Goal: Task Accomplishment & Management: Use online tool/utility

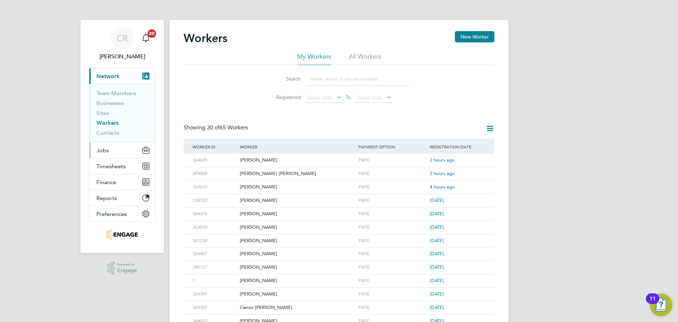
drag, startPoint x: 98, startPoint y: 151, endPoint x: 101, endPoint y: 145, distance: 6.6
click at [100, 147] on span "Jobs" at bounding box center [102, 150] width 12 height 7
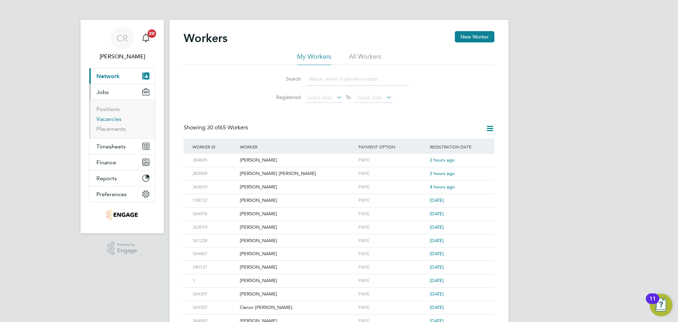
click at [113, 118] on link "Vacancies" at bounding box center [108, 118] width 25 height 7
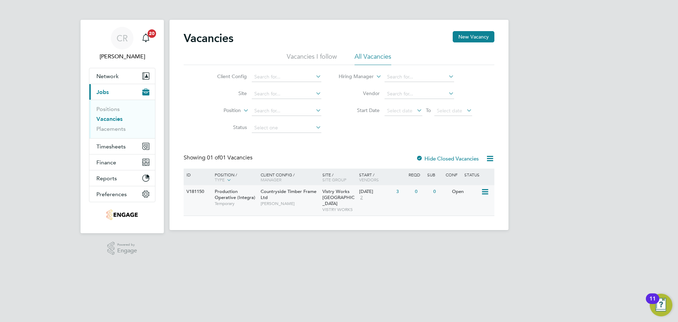
click at [486, 192] on icon at bounding box center [484, 191] width 7 height 8
click at [471, 210] on li "View Details" at bounding box center [468, 208] width 41 height 10
drag, startPoint x: 109, startPoint y: 130, endPoint x: 15, endPoint y: 151, distance: 96.3
click at [109, 130] on link "Placements" at bounding box center [110, 128] width 29 height 7
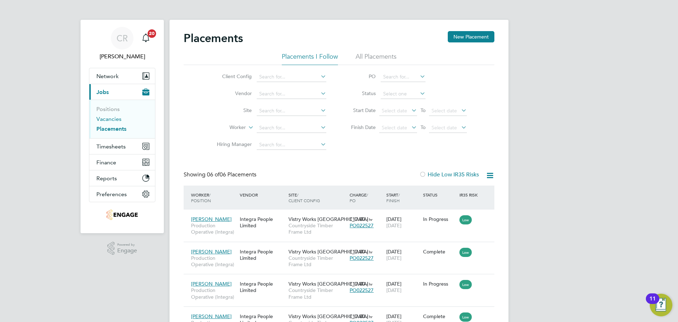
click at [110, 116] on link "Vacancies" at bounding box center [108, 118] width 25 height 7
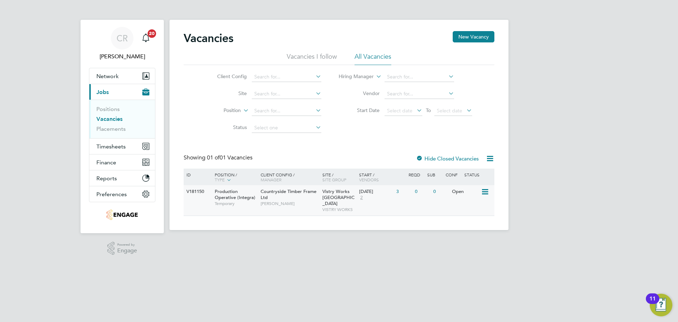
click at [483, 191] on icon at bounding box center [484, 191] width 7 height 8
click at [418, 198] on div "0" at bounding box center [422, 191] width 18 height 13
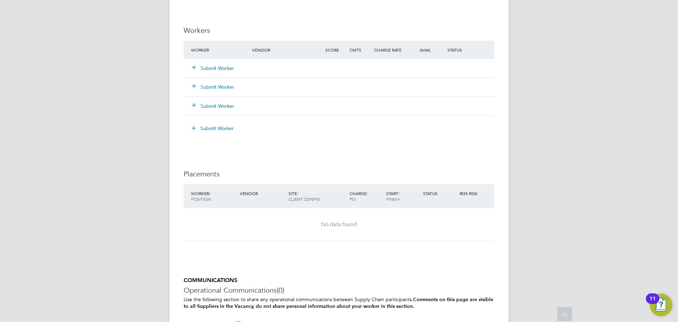
scroll to position [671, 0]
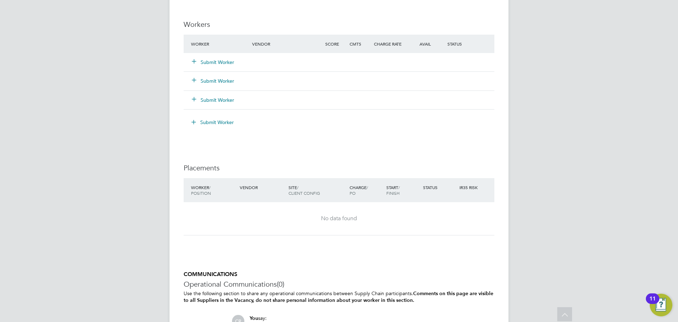
click at [216, 64] on button "Submit Worker" at bounding box center [213, 62] width 42 height 7
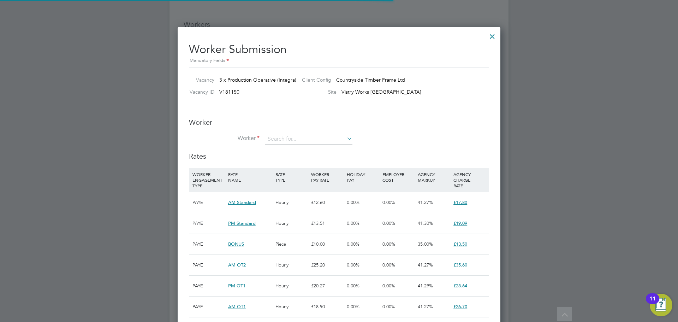
scroll to position [21, 48]
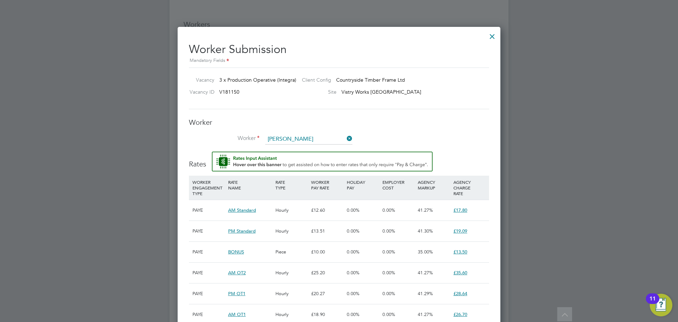
click at [293, 145] on li "Leigh Mcgrail (364610)" at bounding box center [319, 149] width 108 height 10
type input "Leigh Mcgrail (364610)"
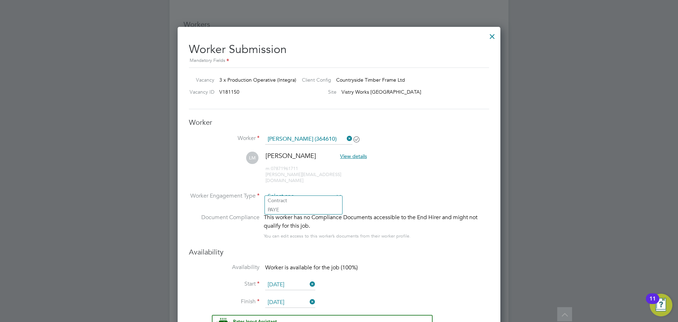
click at [293, 191] on input at bounding box center [303, 196] width 77 height 11
click at [294, 208] on li "PAYE" at bounding box center [303, 209] width 77 height 9
type input "PAYE"
click at [287, 281] on input "[DATE]" at bounding box center [290, 284] width 50 height 11
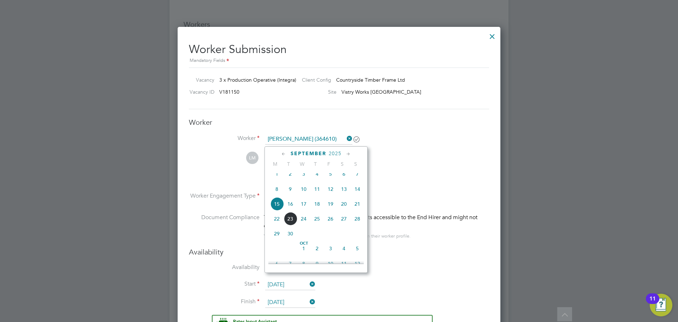
click at [276, 209] on span "15" at bounding box center [276, 203] width 13 height 13
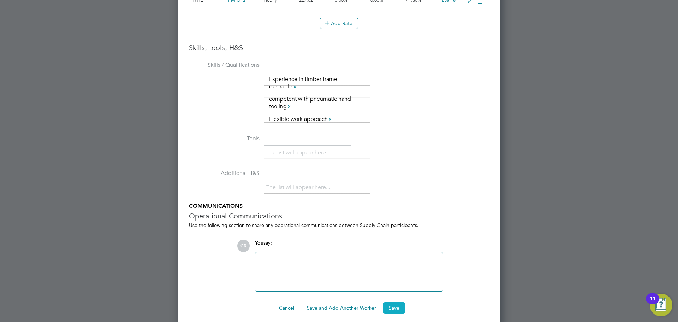
click at [395, 302] on button "Save" at bounding box center [394, 307] width 22 height 11
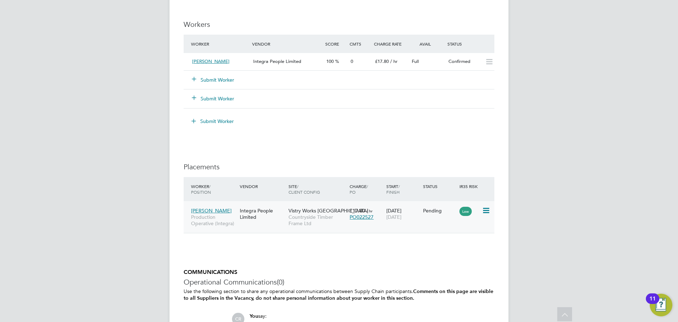
click at [488, 207] on icon at bounding box center [485, 210] width 7 height 8
click at [450, 252] on li "Start" at bounding box center [464, 254] width 50 height 10
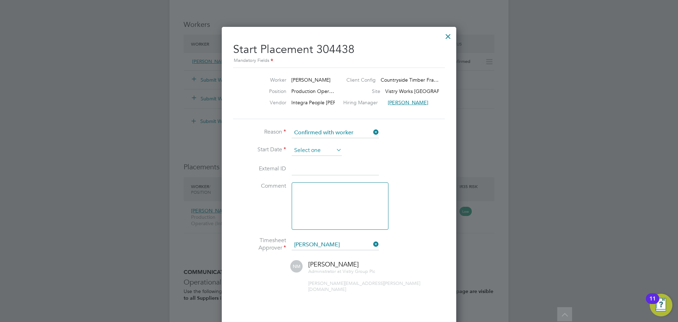
click at [316, 146] on input at bounding box center [317, 150] width 50 height 11
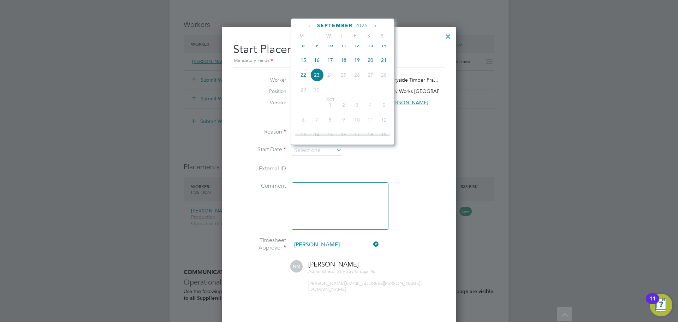
click at [302, 64] on span "15" at bounding box center [303, 59] width 13 height 13
type input "[DATE]"
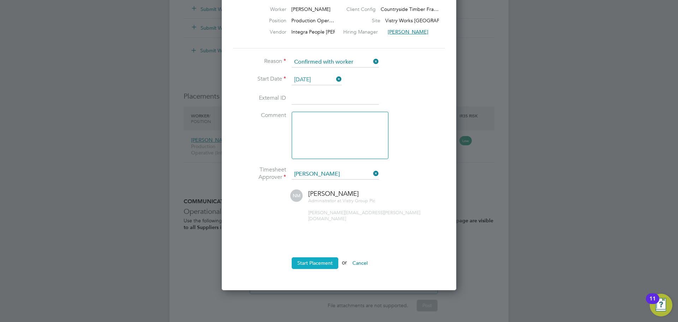
click at [317, 257] on button "Start Placement" at bounding box center [315, 262] width 47 height 11
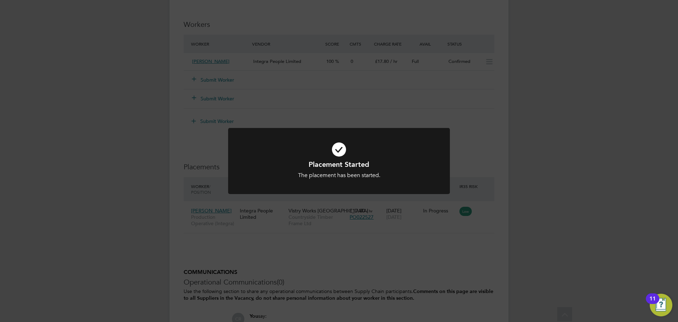
drag, startPoint x: 331, startPoint y: 147, endPoint x: 329, endPoint y: 136, distance: 11.4
click at [330, 146] on icon at bounding box center [339, 150] width 184 height 28
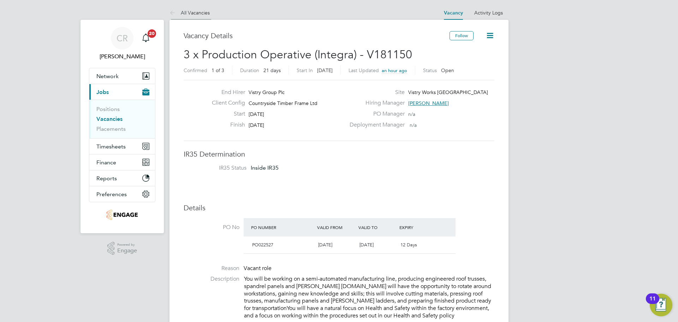
click at [194, 17] on li "All Vacancies" at bounding box center [189, 13] width 40 height 14
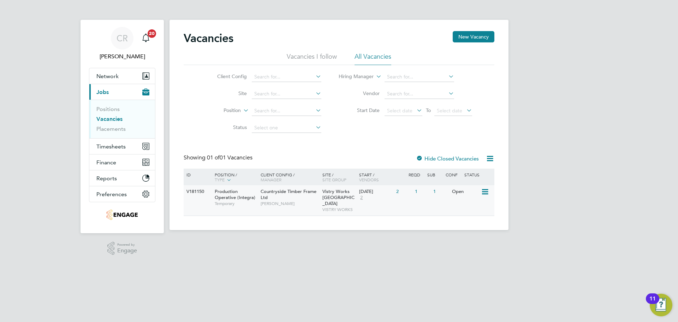
click at [483, 189] on icon at bounding box center [484, 191] width 7 height 8
click at [471, 209] on li "View Details" at bounding box center [468, 208] width 41 height 10
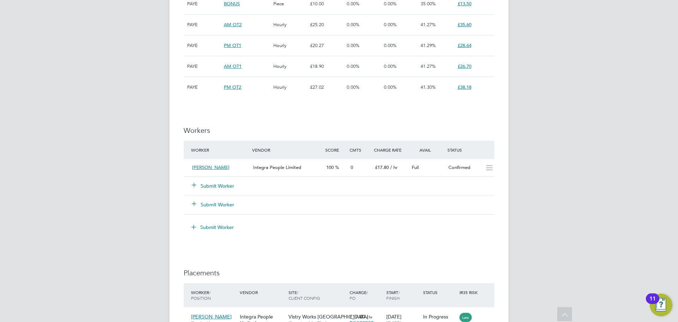
click at [203, 184] on button "Submit Worker" at bounding box center [213, 185] width 42 height 7
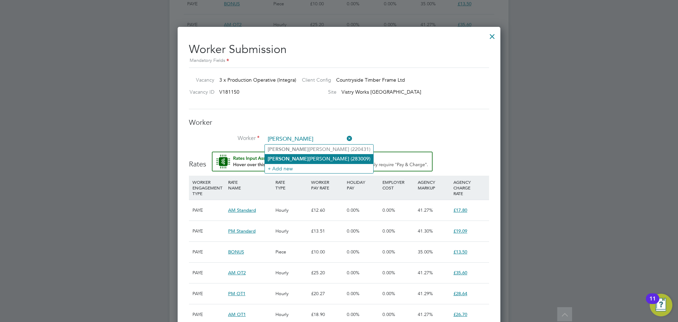
click at [302, 162] on li "Dylan James Ireland (283009)" at bounding box center [319, 159] width 108 height 10
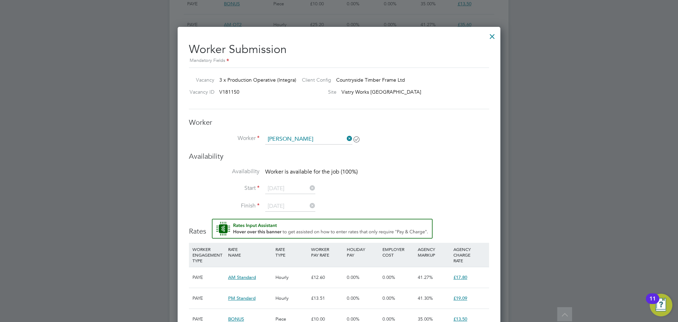
type input "Dylan James Ireland (283009)"
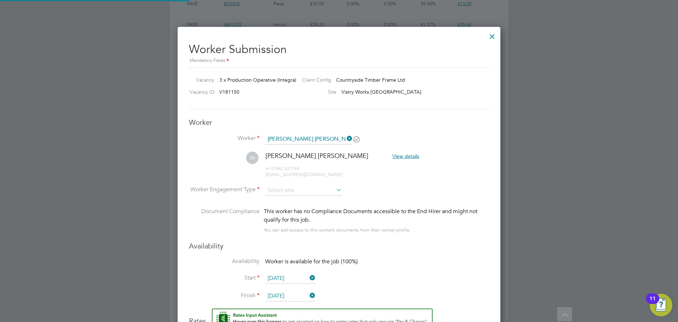
scroll to position [3, 4]
drag, startPoint x: 300, startPoint y: 188, endPoint x: 294, endPoint y: 201, distance: 13.8
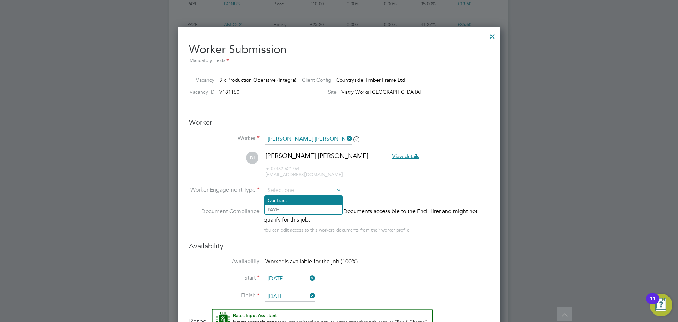
click at [299, 189] on input at bounding box center [303, 190] width 77 height 11
click at [293, 207] on li "PAYE" at bounding box center [303, 209] width 77 height 9
type input "PAYE"
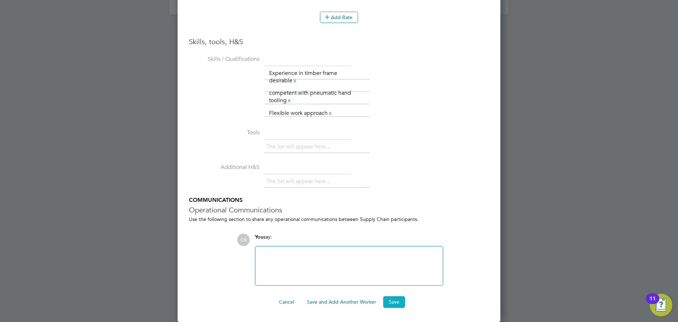
click at [392, 303] on button "Save" at bounding box center [394, 301] width 22 height 11
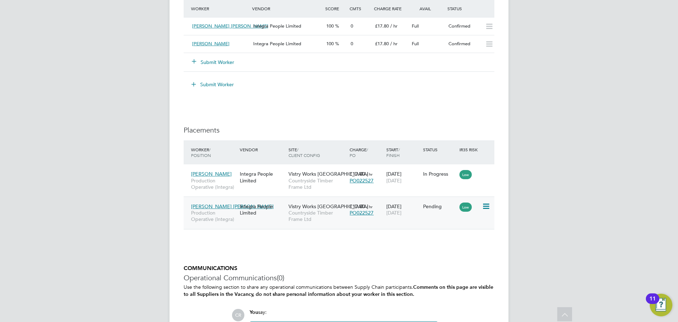
click at [486, 204] on icon at bounding box center [485, 206] width 7 height 8
click at [448, 246] on li "Start" at bounding box center [464, 250] width 50 height 10
type input "[PERSON_NAME]"
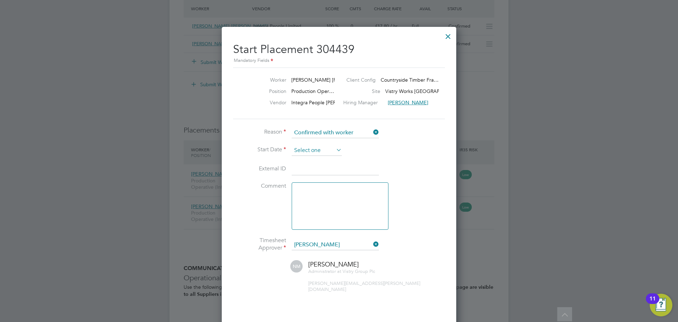
click at [321, 147] on input at bounding box center [317, 150] width 50 height 11
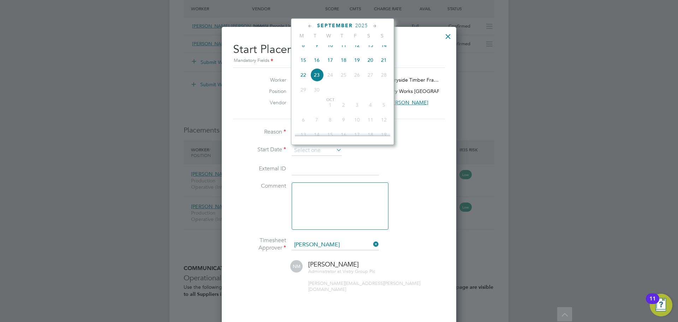
click at [356, 168] on input at bounding box center [335, 169] width 87 height 13
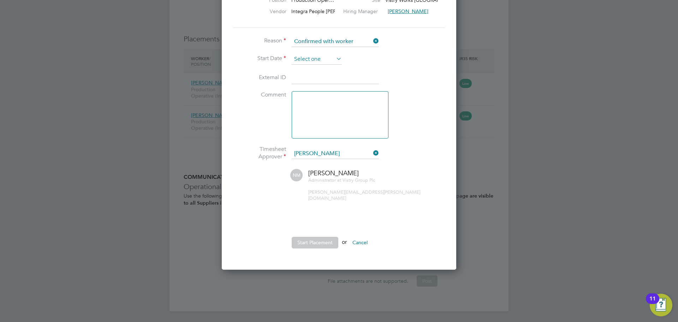
click at [330, 60] on input at bounding box center [317, 59] width 50 height 11
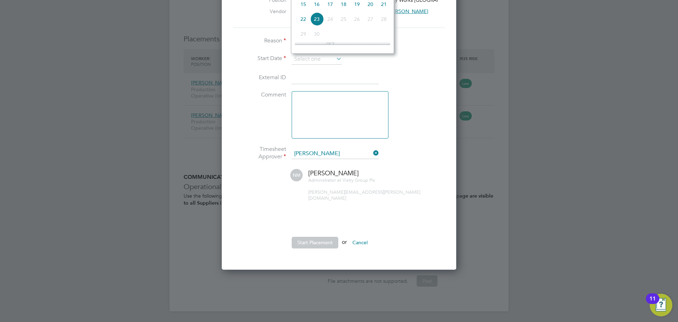
click at [302, 8] on span "15" at bounding box center [303, 4] width 13 height 13
type input "[DATE]"
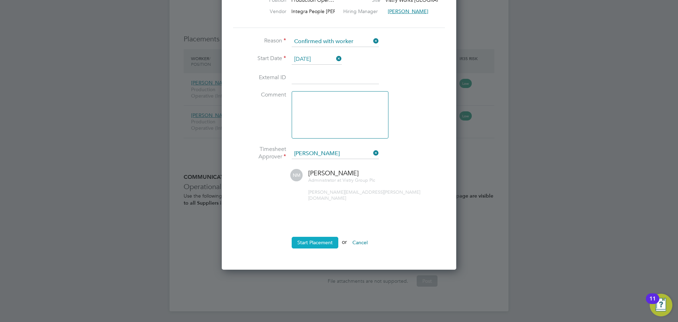
click at [328, 237] on button "Start Placement" at bounding box center [315, 242] width 47 height 11
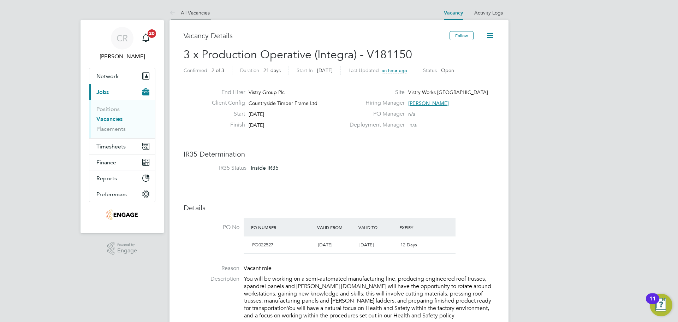
click at [186, 11] on link "All Vacancies" at bounding box center [189, 13] width 40 height 6
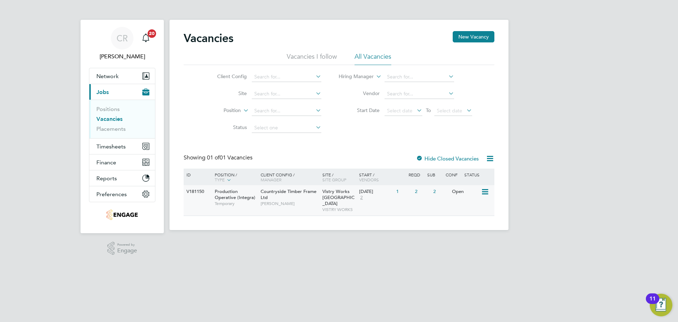
click at [485, 189] on icon at bounding box center [484, 191] width 7 height 8
click at [398, 192] on div "1" at bounding box center [403, 191] width 18 height 13
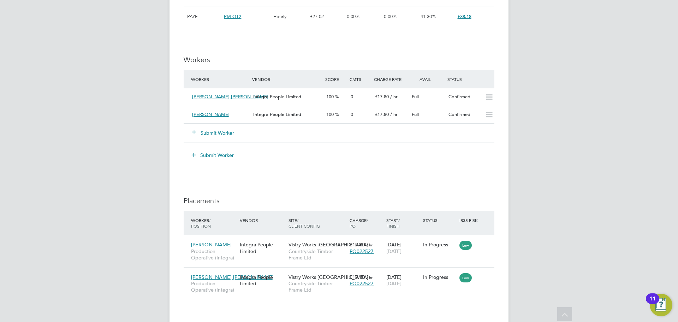
click at [217, 132] on button "Submit Worker" at bounding box center [213, 132] width 42 height 7
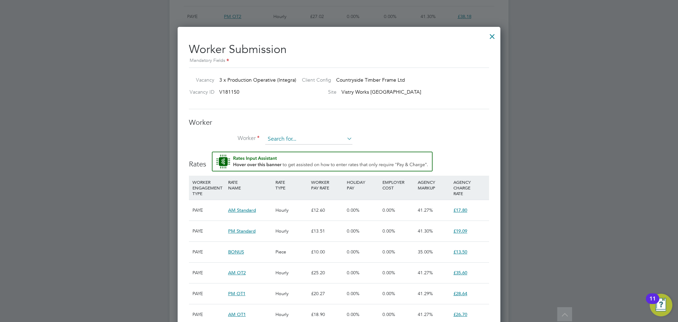
click at [296, 138] on input at bounding box center [308, 139] width 87 height 11
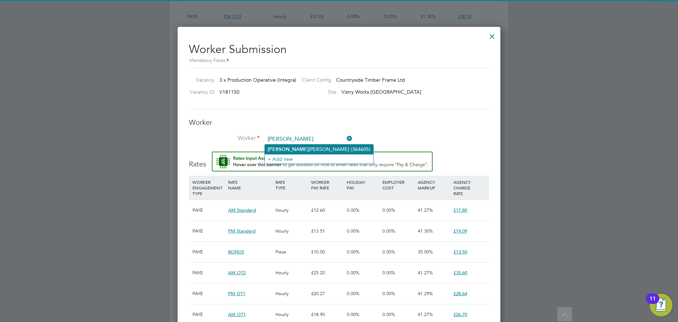
click at [294, 145] on li "Karl Michael Veevers (364605)" at bounding box center [319, 149] width 108 height 10
type input "Karl Michael Veevers (364605)"
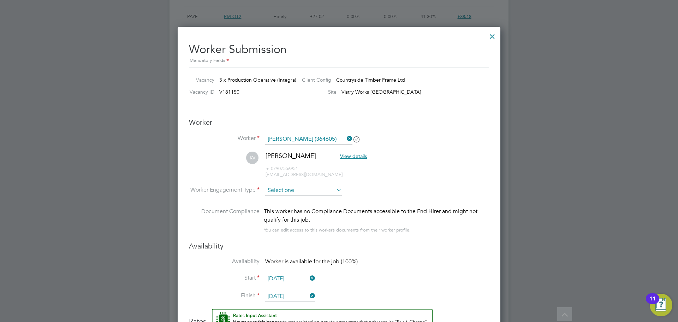
click at [303, 189] on input at bounding box center [303, 190] width 77 height 11
click at [290, 207] on li "PAYE" at bounding box center [303, 209] width 77 height 9
type input "PAYE"
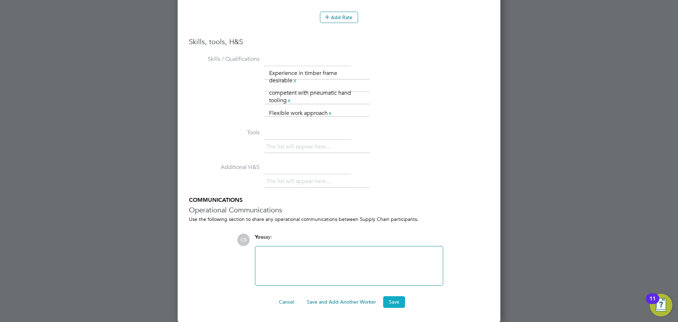
click at [391, 301] on button "Save" at bounding box center [394, 301] width 22 height 11
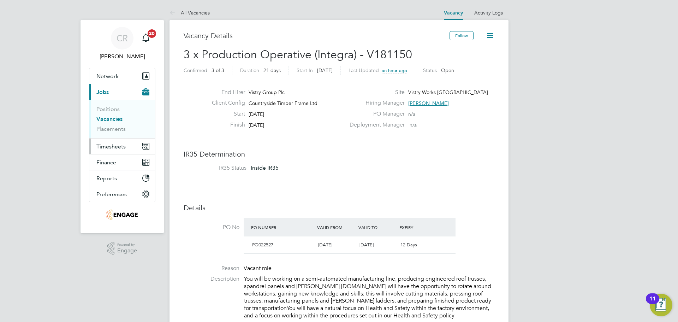
click at [111, 149] on span "Timesheets" at bounding box center [110, 146] width 29 height 7
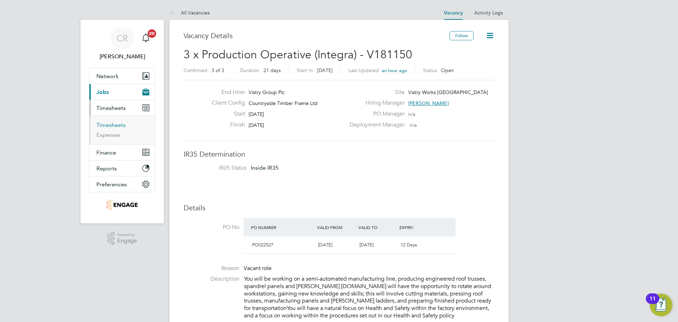
click at [107, 123] on link "Timesheets" at bounding box center [110, 124] width 29 height 7
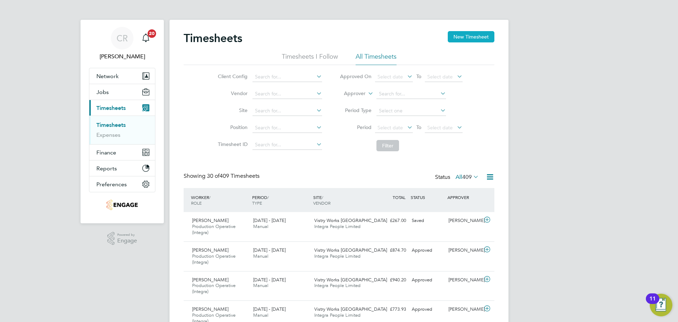
click at [464, 39] on button "New Timesheet" at bounding box center [471, 36] width 47 height 11
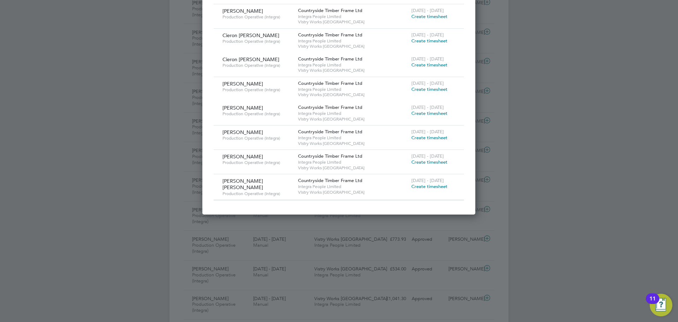
click at [425, 162] on span "Create timesheet" at bounding box center [429, 162] width 36 height 6
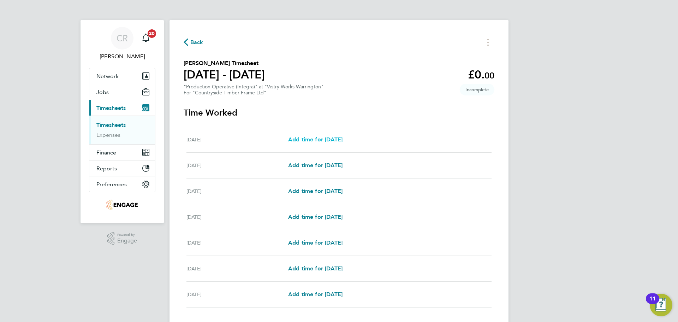
click at [312, 142] on span "Add time for [DATE]" at bounding box center [315, 139] width 54 height 7
select select "15"
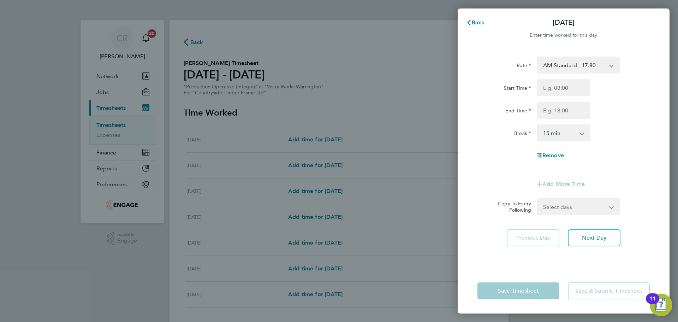
click at [576, 64] on select "AM Standard - 17.80 BONUS - 13.50 AM OT2 - 35.60 PM OT2 - 38.18 PM Standard - 1…" at bounding box center [573, 65] width 73 height 16
select select "15"
drag, startPoint x: 561, startPoint y: 89, endPoint x: 565, endPoint y: 96, distance: 7.8
click at [561, 89] on input "Start Time" at bounding box center [564, 87] width 54 height 17
type input "14:00"
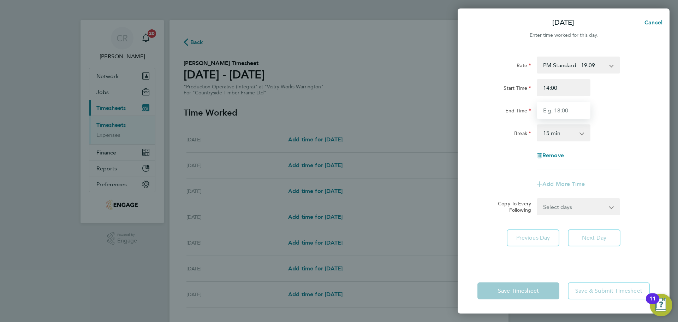
click at [563, 111] on input "End Time" at bounding box center [564, 110] width 54 height 17
type input "00:00"
click at [563, 132] on select "0 min 15 min 30 min 45 min 60 min 75 min 90 min" at bounding box center [559, 133] width 44 height 16
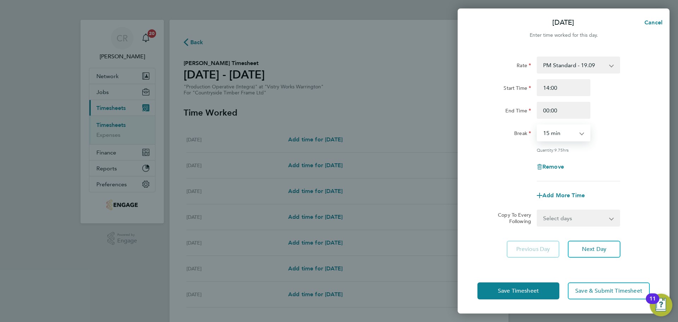
select select "30"
click at [537, 125] on select "0 min 15 min 30 min 45 min 60 min 75 min 90 min" at bounding box center [559, 133] width 44 height 16
click at [542, 286] on button "Save Timesheet" at bounding box center [518, 290] width 82 height 17
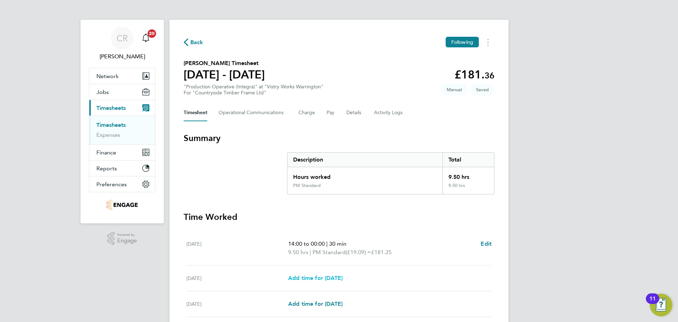
click at [327, 274] on link "Add time for [DATE]" at bounding box center [315, 278] width 54 height 8
select select "15"
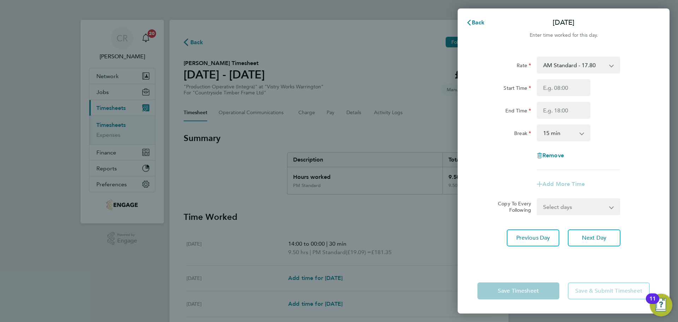
click at [577, 68] on select "AM Standard - 17.80 BONUS - 13.50 AM OT2 - 35.60 PM OT2 - 38.18 PM Standard - 1…" at bounding box center [573, 65] width 73 height 16
select select "15"
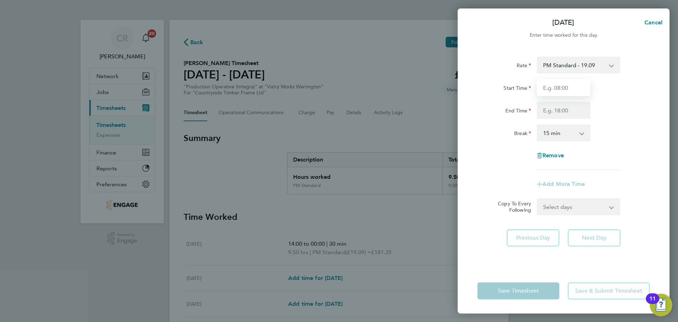
click at [564, 93] on input "Start Time" at bounding box center [564, 87] width 54 height 17
type input "14:00"
click at [563, 112] on input "End Time" at bounding box center [564, 110] width 54 height 17
type input "00:00"
click at [562, 132] on select "0 min 15 min 30 min 45 min 60 min 75 min 90 min" at bounding box center [559, 133] width 44 height 16
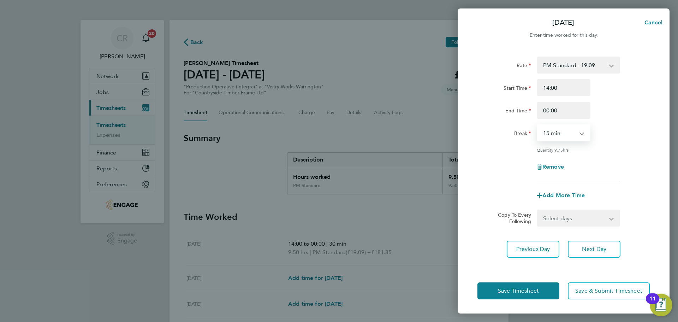
select select "30"
click at [537, 125] on select "0 min 15 min 30 min 45 min 60 min 75 min 90 min" at bounding box center [559, 133] width 44 height 16
click at [534, 294] on span "Save Timesheet" at bounding box center [518, 290] width 41 height 7
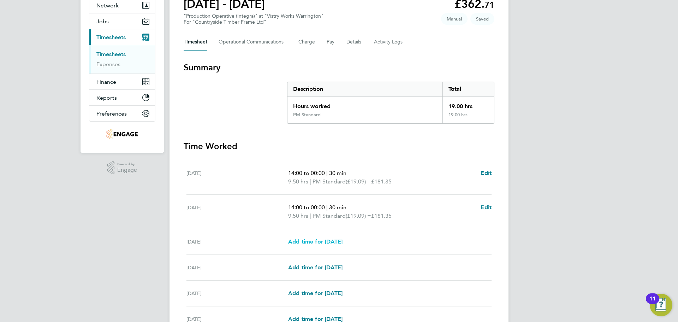
click at [335, 240] on span "Add time for [DATE]" at bounding box center [315, 241] width 54 height 7
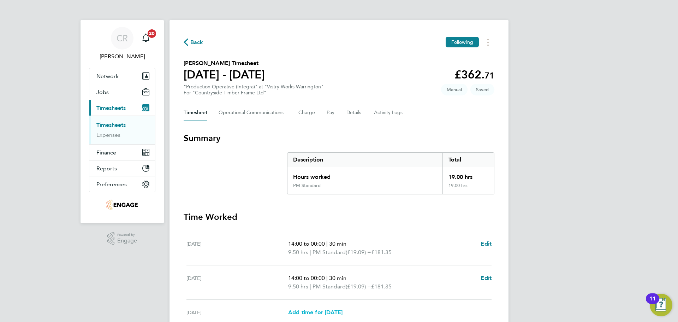
select select "15"
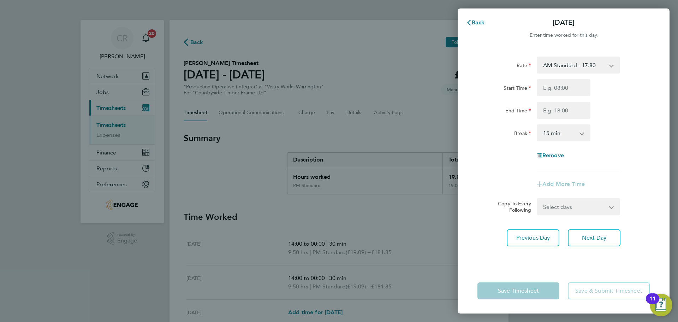
drag, startPoint x: 573, startPoint y: 68, endPoint x: 574, endPoint y: 72, distance: 3.6
click at [574, 70] on select "AM Standard - 17.80 BONUS - 13.50 AM OT2 - 35.60 PM OT2 - 38.18 PM Standard - 1…" at bounding box center [573, 65] width 73 height 16
select select "15"
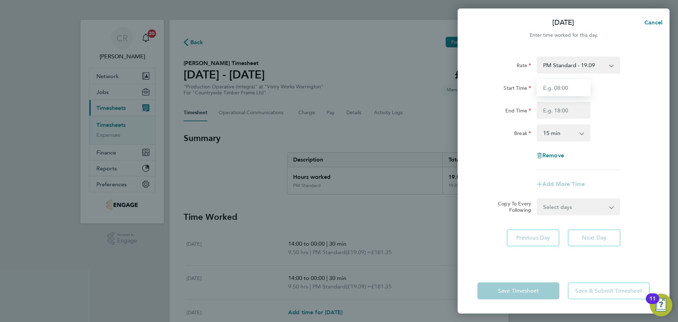
click at [558, 89] on input "Start Time" at bounding box center [564, 87] width 54 height 17
type input "14:00"
click at [566, 112] on input "End Time" at bounding box center [564, 110] width 54 height 17
type input "00:00"
drag, startPoint x: 568, startPoint y: 132, endPoint x: 570, endPoint y: 139, distance: 7.5
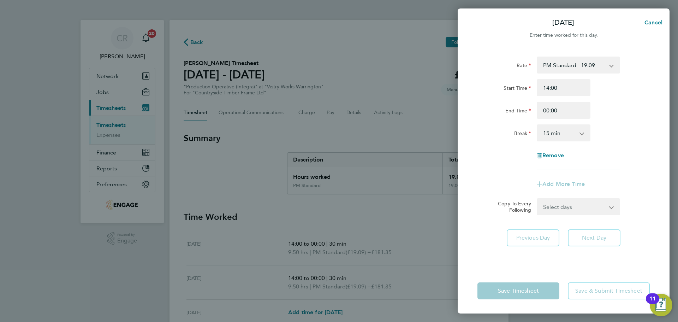
click at [568, 132] on select "0 min 15 min 30 min 45 min 60 min 75 min 90 min" at bounding box center [559, 133] width 44 height 16
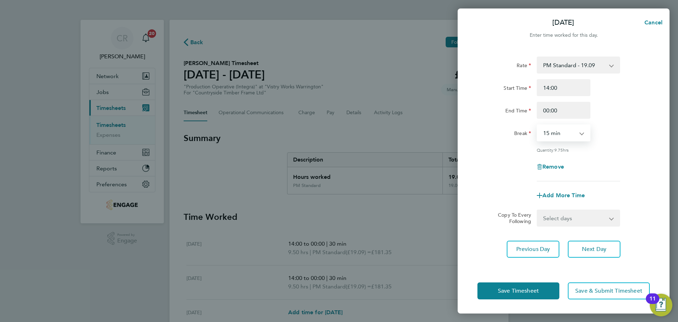
select select "30"
click at [537, 125] on select "0 min 15 min 30 min 45 min 60 min 75 min 90 min" at bounding box center [559, 133] width 44 height 16
click at [541, 297] on button "Save Timesheet" at bounding box center [518, 290] width 82 height 17
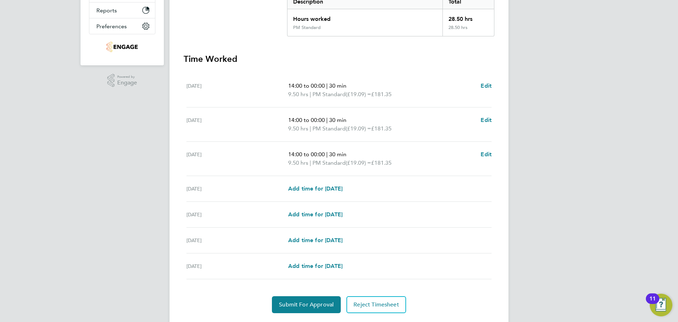
scroll to position [177, 0]
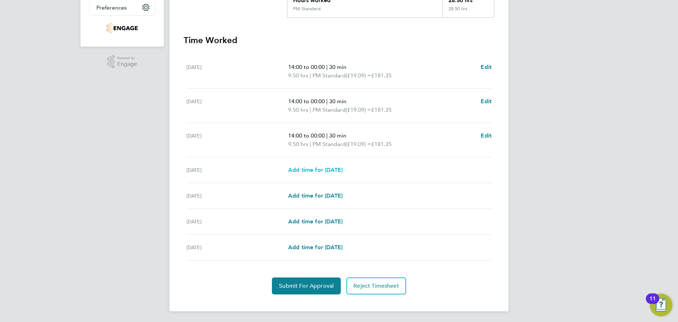
click at [333, 171] on span "Add time for [DATE]" at bounding box center [315, 169] width 54 height 7
select select "15"
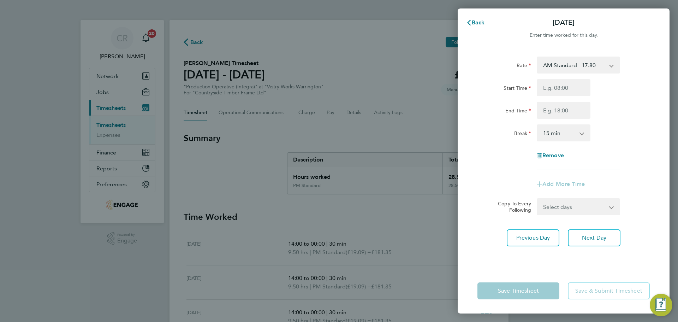
click at [599, 69] on select "AM Standard - 17.80 BONUS - 13.50 AM OT2 - 35.60 PM OT2 - 38.18 PM Standard - 1…" at bounding box center [573, 65] width 73 height 16
select select "15"
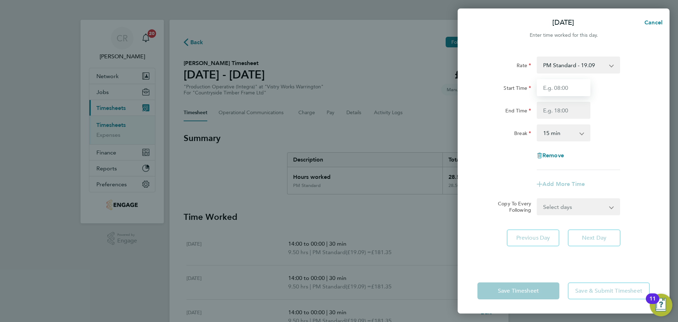
click at [564, 86] on input "Start Time" at bounding box center [564, 87] width 54 height 17
type input "14:00"
click at [567, 110] on input "End Time" at bounding box center [564, 110] width 54 height 17
type input "23:30"
drag, startPoint x: 556, startPoint y: 135, endPoint x: 556, endPoint y: 139, distance: 4.3
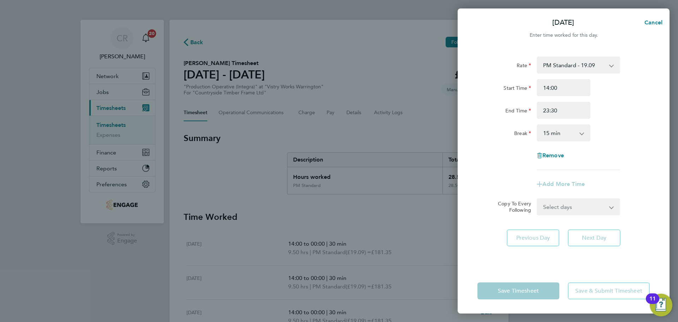
click at [556, 135] on select "0 min 15 min 30 min 45 min 60 min 75 min 90 min" at bounding box center [559, 133] width 44 height 16
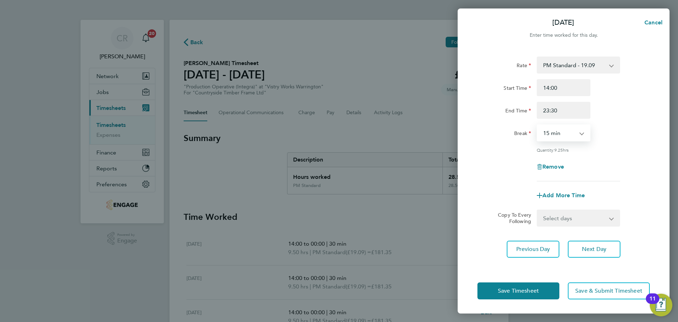
select select "30"
click at [537, 125] on select "0 min 15 min 30 min 45 min 60 min 75 min 90 min" at bounding box center [559, 133] width 44 height 16
click at [540, 297] on button "Save Timesheet" at bounding box center [518, 290] width 82 height 17
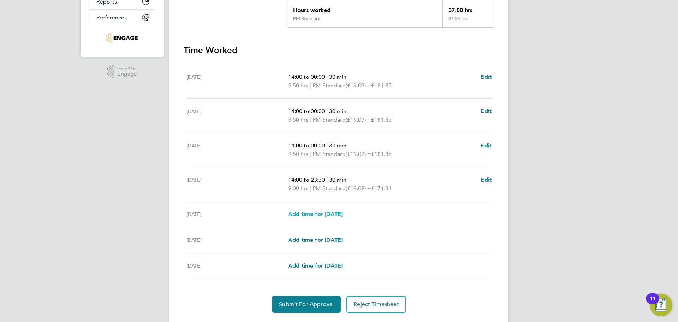
scroll to position [177, 0]
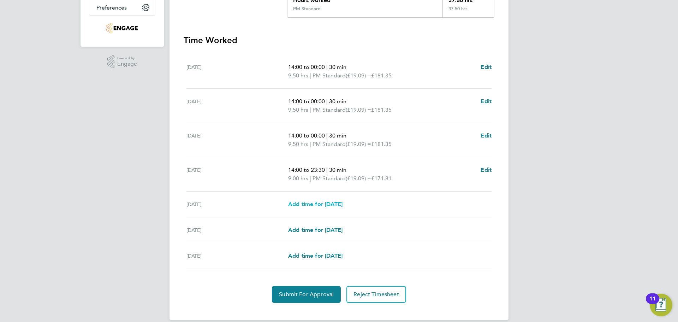
click at [335, 202] on span "Add time for [DATE]" at bounding box center [315, 204] width 54 height 7
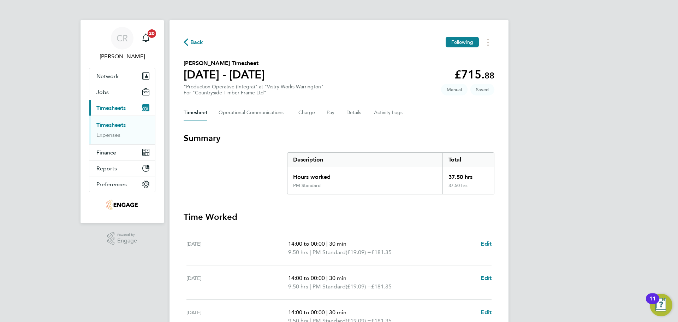
select select "15"
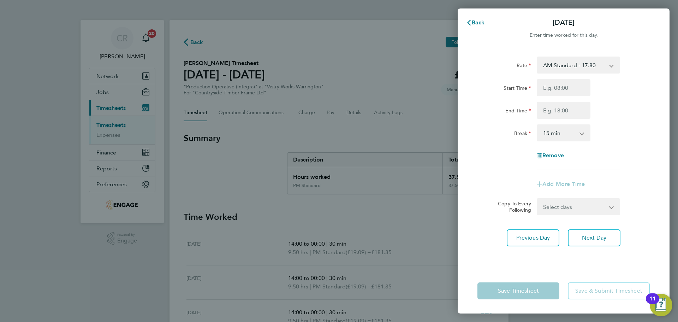
click at [581, 66] on select "AM Standard - 17.80 BONUS - 13.50 AM OT2 - 35.60 PM OT2 - 38.18 PM Standard - 1…" at bounding box center [573, 65] width 73 height 16
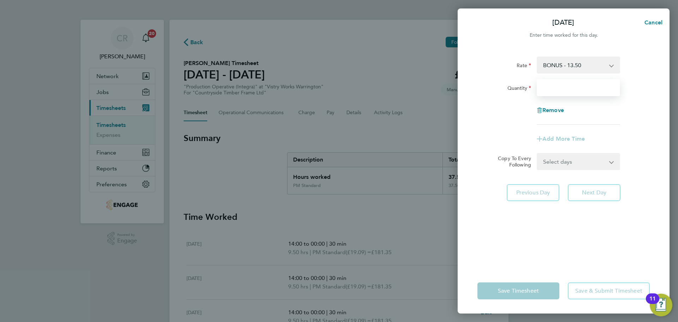
click at [562, 91] on input "Quantity" at bounding box center [578, 87] width 83 height 17
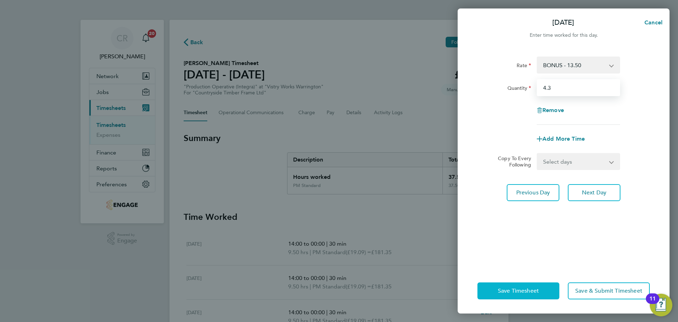
type input "4.3"
click at [551, 287] on button "Save Timesheet" at bounding box center [518, 290] width 82 height 17
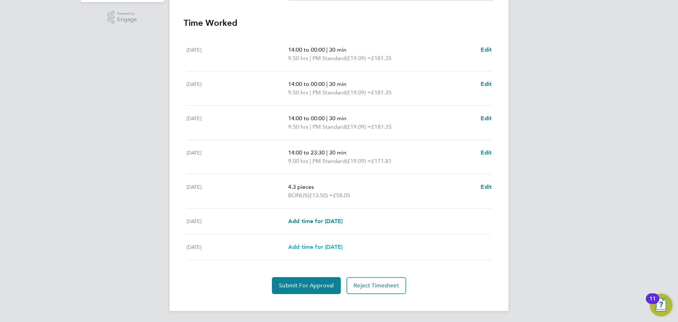
scroll to position [221, 0]
click at [305, 283] on span "Submit For Approval" at bounding box center [306, 284] width 55 height 7
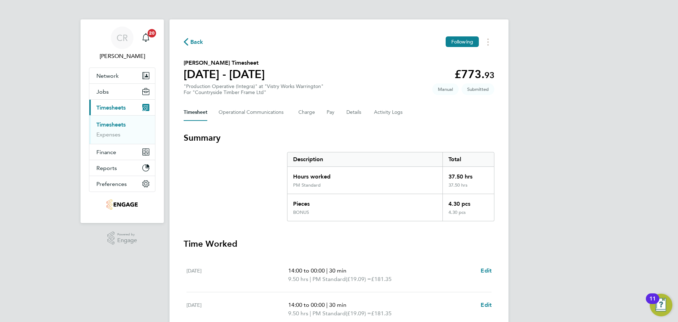
scroll to position [0, 0]
click at [191, 40] on span "Back" at bounding box center [196, 42] width 13 height 8
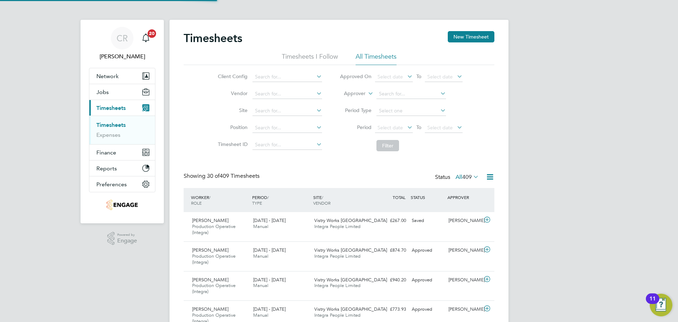
scroll to position [24, 61]
click at [465, 38] on button "New Timesheet" at bounding box center [471, 36] width 47 height 11
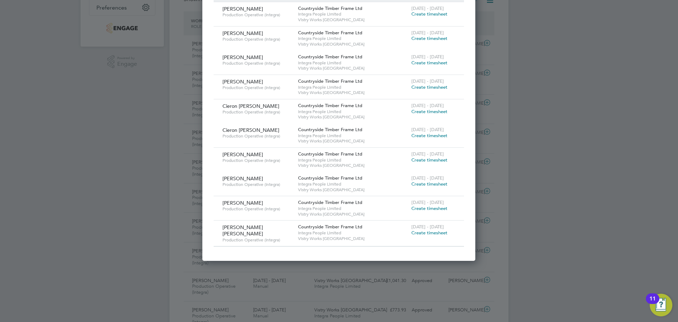
click at [421, 232] on span "Create timesheet" at bounding box center [429, 232] width 36 height 6
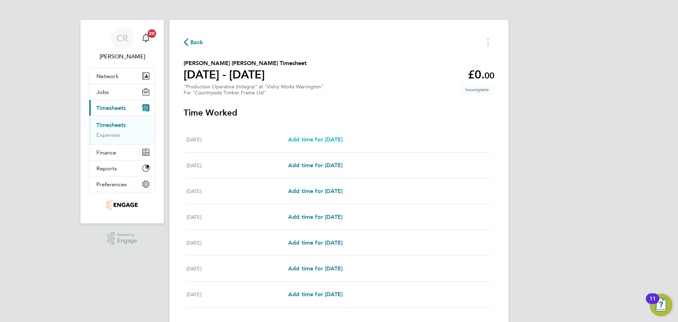
click at [316, 139] on span "Add time for [DATE]" at bounding box center [315, 139] width 54 height 7
select select "15"
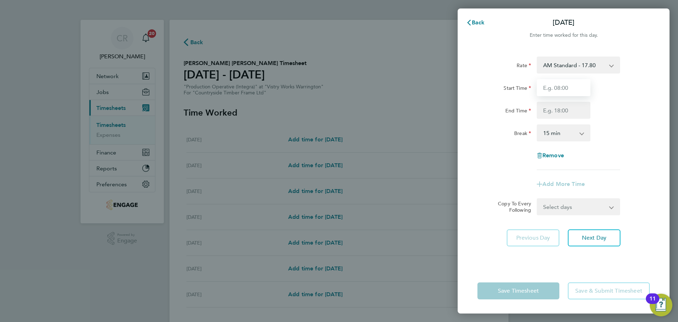
click at [567, 87] on input "Start Time" at bounding box center [564, 87] width 54 height 17
type input "06:00"
drag, startPoint x: 559, startPoint y: 113, endPoint x: 560, endPoint y: 118, distance: 5.5
click at [559, 113] on input "End Time" at bounding box center [564, 110] width 54 height 17
type input "14:00"
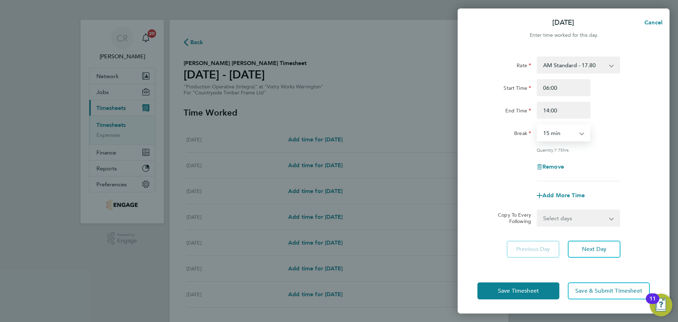
click at [561, 136] on select "0 min 15 min 30 min 45 min 60 min 75 min 90 min" at bounding box center [559, 133] width 44 height 16
select select "30"
click at [537, 125] on select "0 min 15 min 30 min 45 min 60 min 75 min 90 min" at bounding box center [559, 133] width 44 height 16
click at [568, 218] on select "Select days Day Weekday (Mon-Fri) Weekend (Sat-Sun) [DATE] [DATE] [DATE] [DATE]…" at bounding box center [574, 218] width 74 height 16
select select "WEEKDAY"
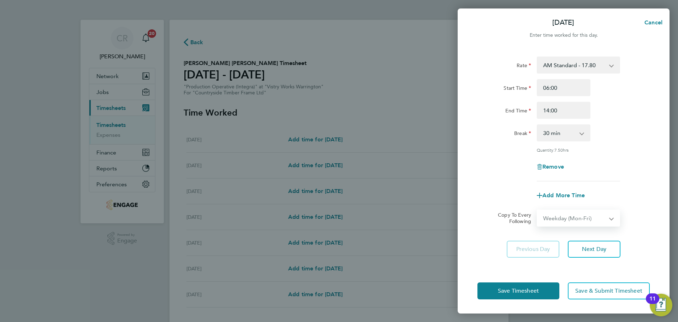
click at [537, 210] on select "Select days Day Weekday (Mon-Fri) Weekend (Sat-Sun) [DATE] [DATE] [DATE] [DATE]…" at bounding box center [574, 218] width 74 height 16
select select "[DATE]"
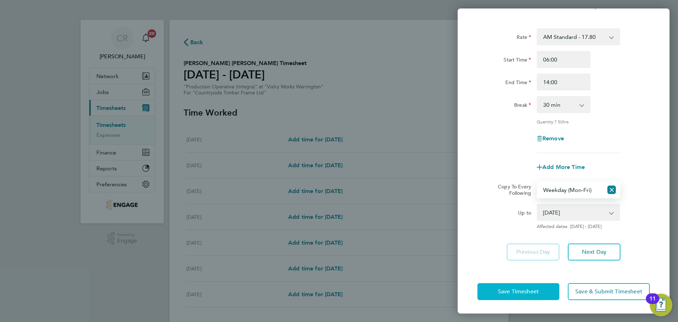
click at [540, 285] on button "Save Timesheet" at bounding box center [518, 291] width 82 height 17
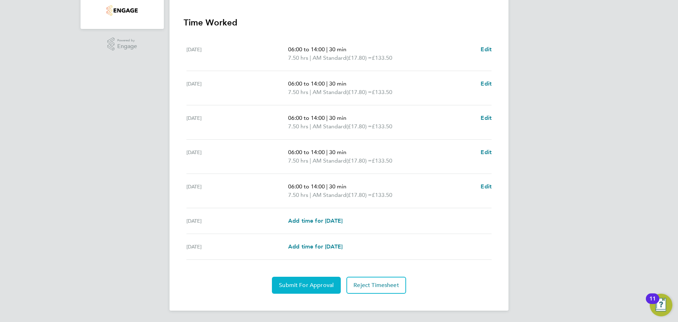
click at [309, 286] on span "Submit For Approval" at bounding box center [306, 284] width 55 height 7
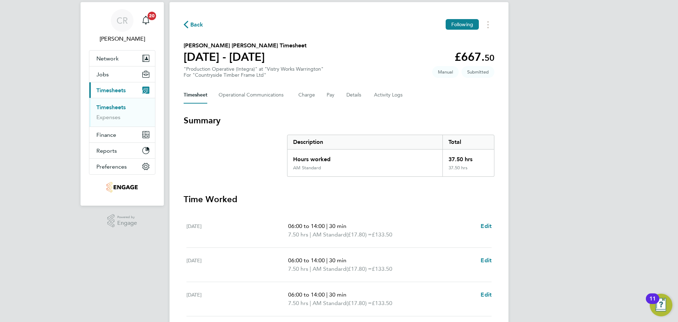
click at [197, 23] on span "Back" at bounding box center [196, 24] width 13 height 8
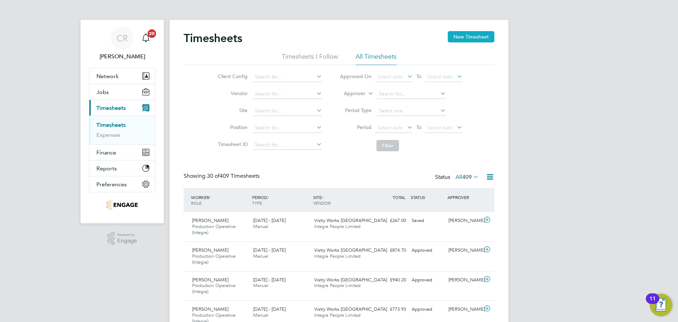
click at [462, 34] on button "New Timesheet" at bounding box center [471, 36] width 47 height 11
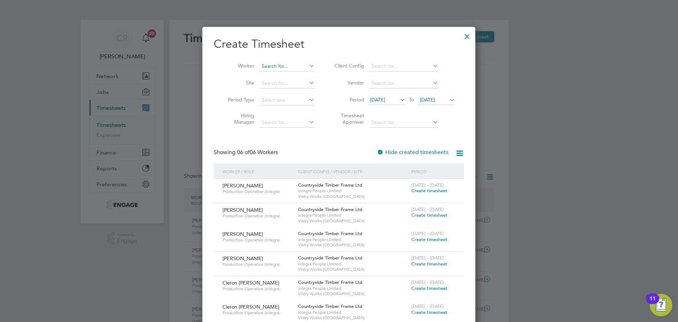
click at [293, 64] on input at bounding box center [286, 66] width 55 height 10
type input "[PERSON_NAME]"
click at [289, 71] on ul "[PERSON_NAME]" at bounding box center [302, 76] width 88 height 10
click at [473, 31] on div at bounding box center [467, 34] width 13 height 13
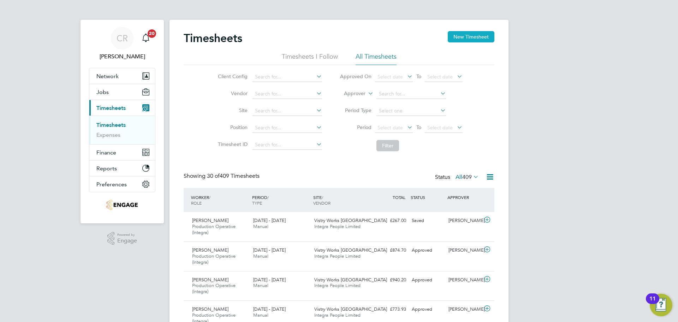
click at [479, 38] on button "New Timesheet" at bounding box center [471, 36] width 47 height 11
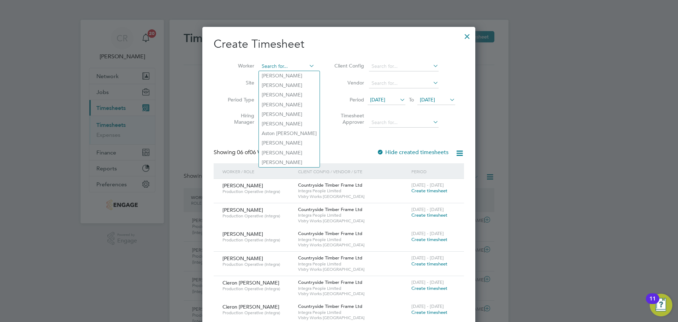
drag, startPoint x: 265, startPoint y: 62, endPoint x: 346, endPoint y: 104, distance: 91.6
click at [265, 63] on input at bounding box center [286, 66] width 55 height 10
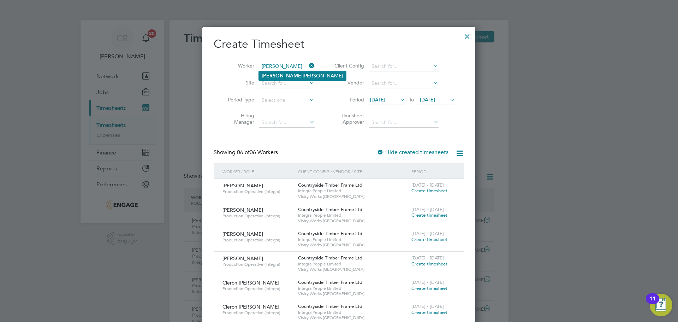
click at [307, 78] on li "[PERSON_NAME]" at bounding box center [302, 76] width 87 height 10
type input "[PERSON_NAME]"
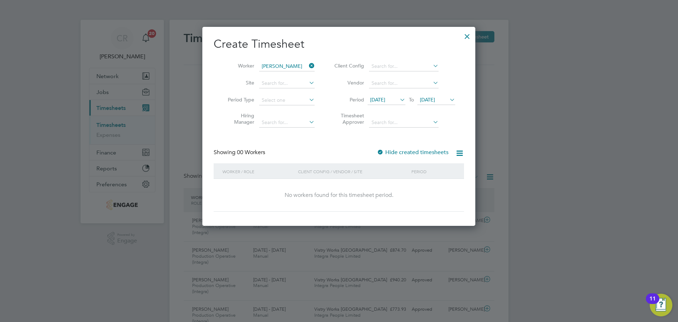
click at [385, 147] on div "Create Timesheet Worker Karl Michael Veevers Site Period Type Hiring Manager Cl…" at bounding box center [339, 124] width 250 height 175
click at [384, 149] on div at bounding box center [380, 152] width 7 height 7
click at [389, 103] on span "[DATE]" at bounding box center [386, 100] width 38 height 10
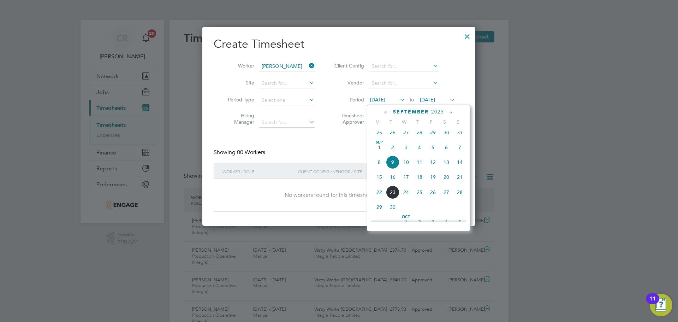
click at [377, 181] on span "15" at bounding box center [378, 176] width 13 height 13
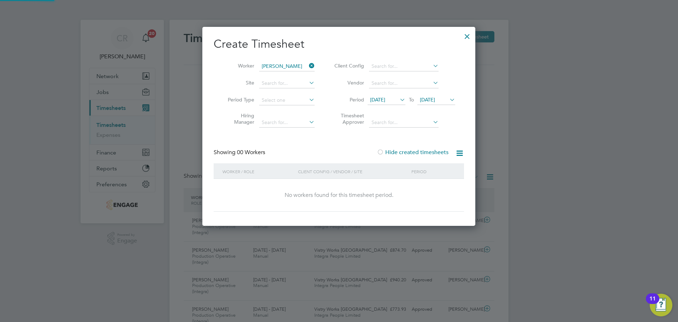
click at [435, 96] on span "[DATE]" at bounding box center [427, 99] width 15 height 6
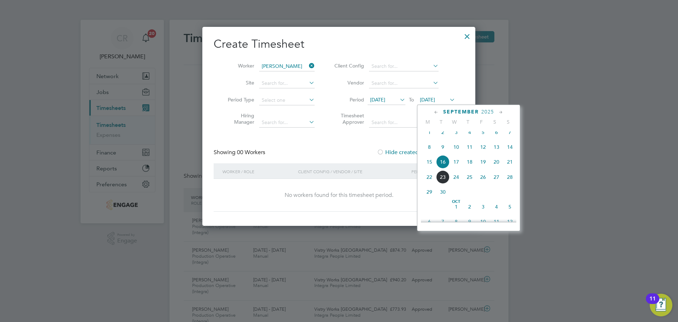
click at [507, 167] on span "21" at bounding box center [509, 161] width 13 height 13
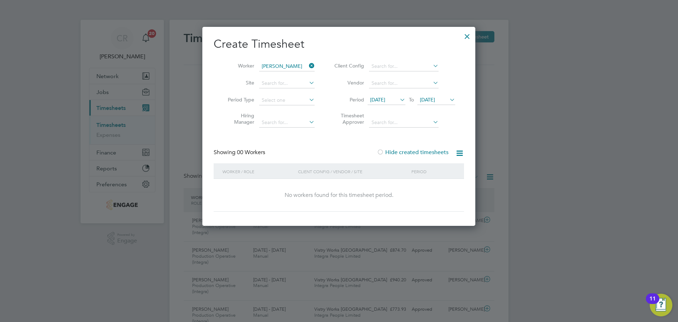
click at [389, 152] on label "Hide created timesheets" at bounding box center [413, 152] width 72 height 7
click at [470, 36] on div at bounding box center [467, 34] width 13 height 13
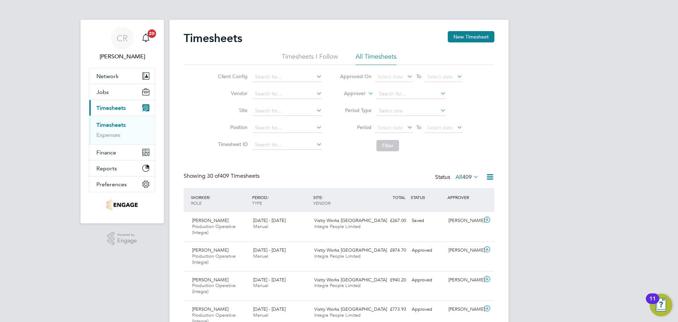
scroll to position [24, 61]
click at [107, 91] on span "Jobs" at bounding box center [102, 92] width 12 height 7
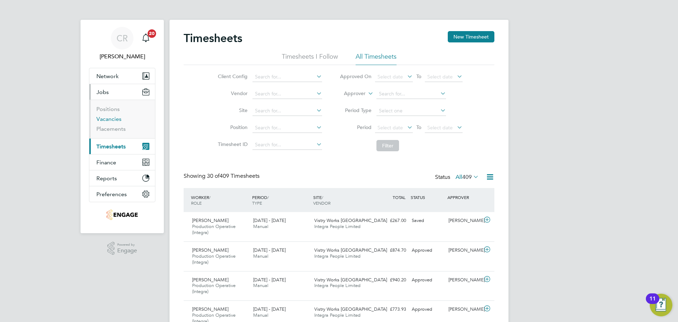
click at [117, 118] on link "Vacancies" at bounding box center [108, 118] width 25 height 7
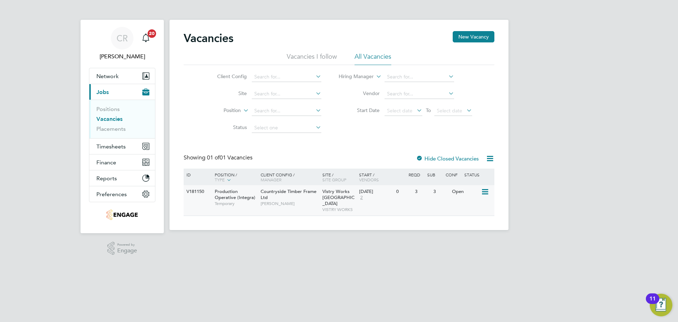
click at [483, 192] on icon at bounding box center [484, 191] width 7 height 8
click at [470, 208] on li "View Details" at bounding box center [468, 208] width 41 height 10
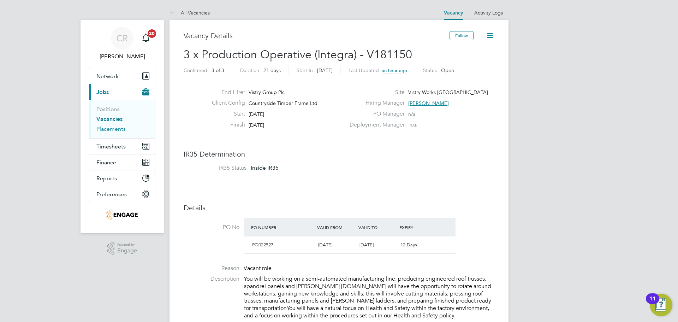
click at [118, 126] on link "Placements" at bounding box center [110, 128] width 29 height 7
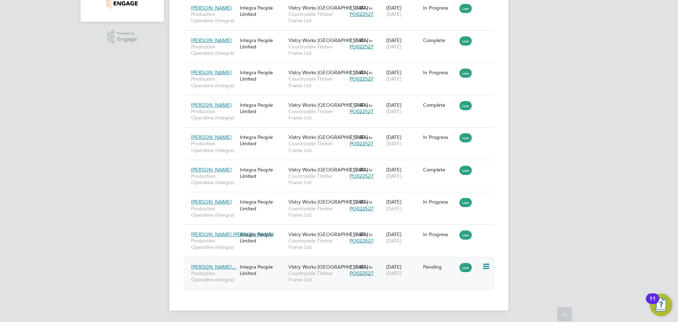
click at [483, 264] on icon at bounding box center [485, 266] width 7 height 8
click at [457, 309] on li "Start" at bounding box center [464, 310] width 50 height 10
type input "[PERSON_NAME]"
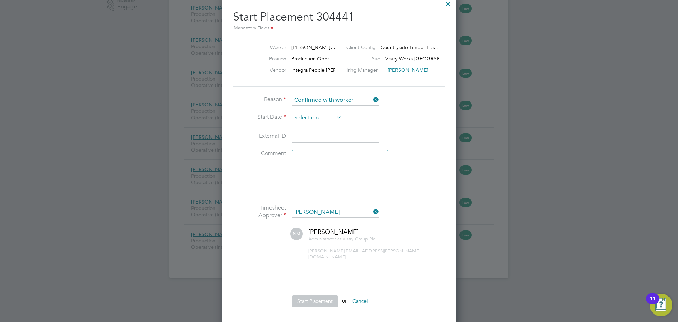
click at [321, 116] on input at bounding box center [317, 118] width 50 height 11
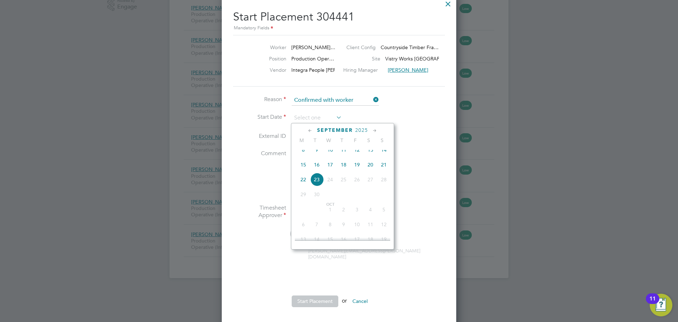
click at [303, 169] on span "15" at bounding box center [303, 164] width 13 height 13
type input "[DATE]"
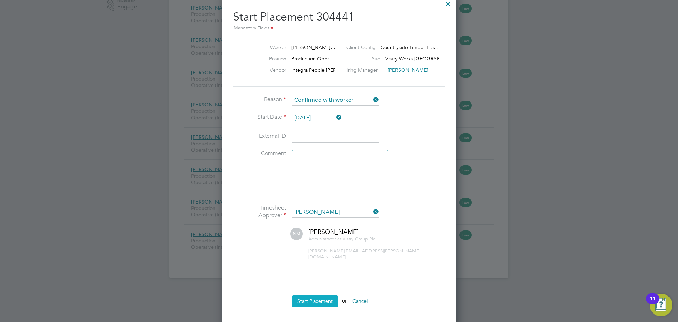
click at [309, 295] on button "Start Placement" at bounding box center [315, 300] width 47 height 11
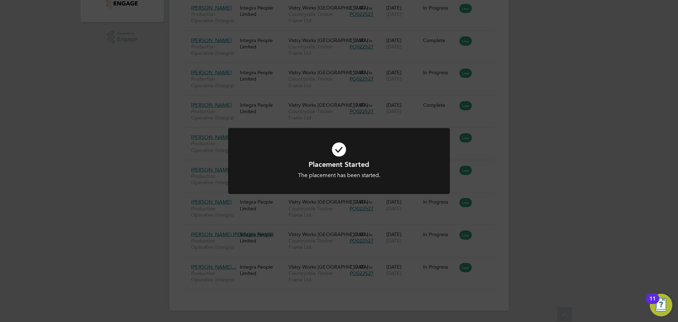
click at [359, 121] on div "Placement Started The placement has been started. Cancel Okay" at bounding box center [339, 161] width 678 height 322
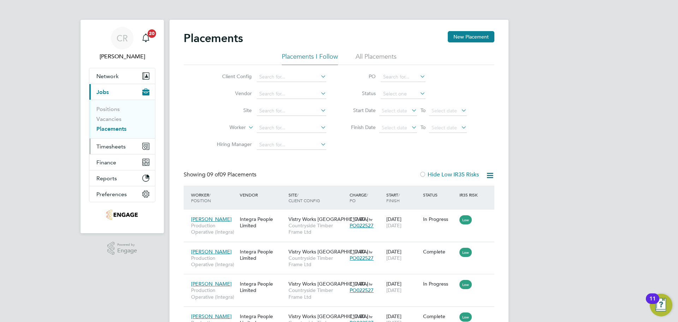
click at [111, 143] on span "Timesheets" at bounding box center [110, 146] width 29 height 7
click at [111, 142] on button "Timesheets" at bounding box center [122, 146] width 66 height 16
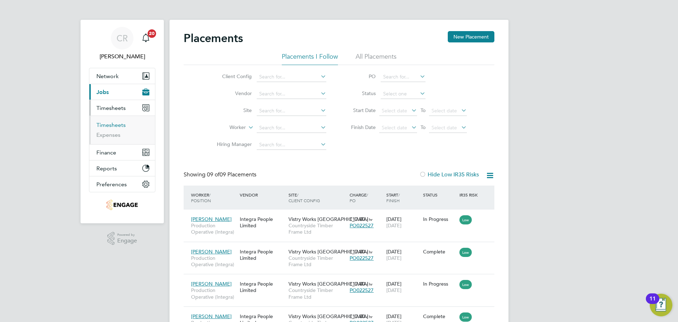
click at [110, 121] on link "Timesheets" at bounding box center [110, 124] width 29 height 7
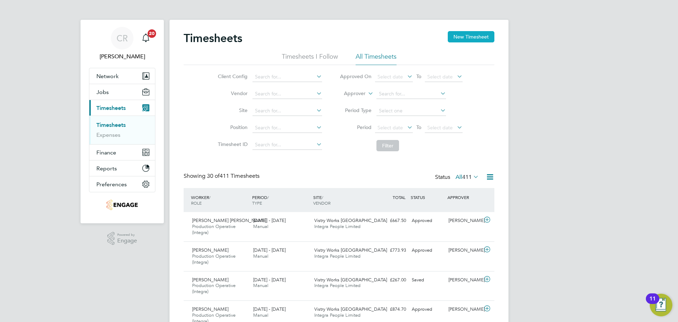
click at [462, 38] on button "New Timesheet" at bounding box center [471, 36] width 47 height 11
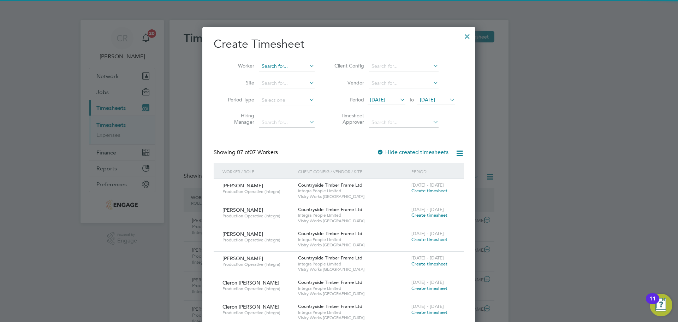
click at [282, 67] on input at bounding box center [286, 66] width 55 height 10
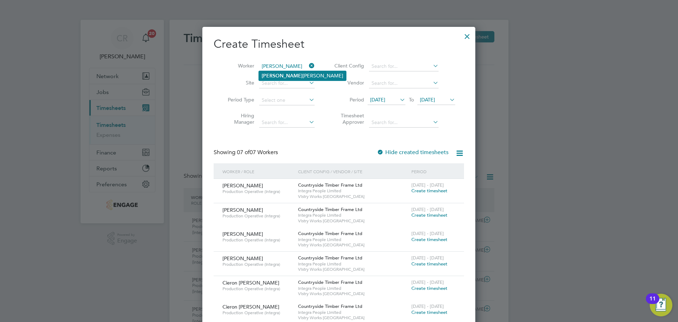
click at [281, 71] on li "[PERSON_NAME]" at bounding box center [302, 76] width 87 height 10
type input "[PERSON_NAME]"
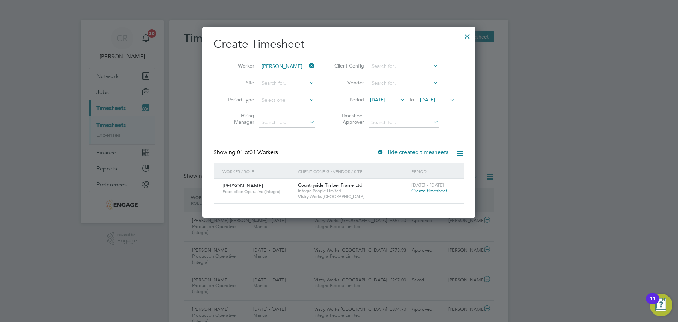
click at [434, 192] on span "Create timesheet" at bounding box center [429, 190] width 36 height 6
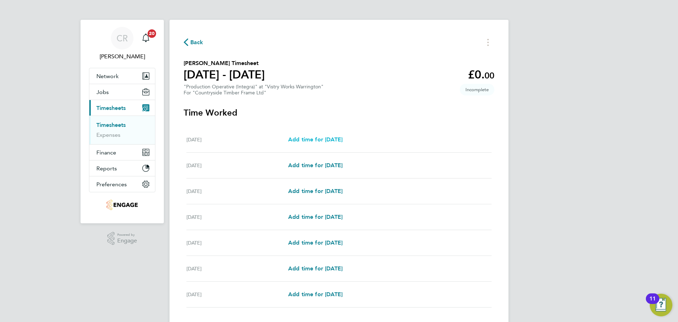
click at [315, 138] on span "Add time for [DATE]" at bounding box center [315, 139] width 54 height 7
select select "15"
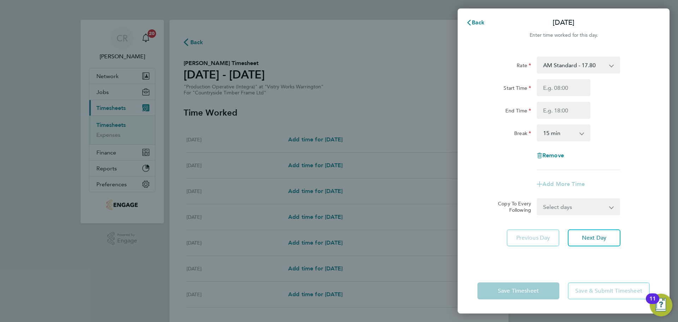
click at [566, 64] on select "AM Standard - 17.80 BONUS - 13.50 PM Standard - 19.09 PM OT1 - 28.64 PM OT2 - 3…" at bounding box center [573, 65] width 73 height 16
drag, startPoint x: 567, startPoint y: 64, endPoint x: 562, endPoint y: 71, distance: 7.6
click at [567, 64] on select "AM Standard - 17.80 BONUS - 13.50 PM Standard - 19.09 PM OT1 - 28.64 PM OT2 - 3…" at bounding box center [573, 65] width 73 height 16
drag, startPoint x: 557, startPoint y: 89, endPoint x: 558, endPoint y: 95, distance: 6.0
click at [557, 89] on input "Start Time" at bounding box center [564, 87] width 54 height 17
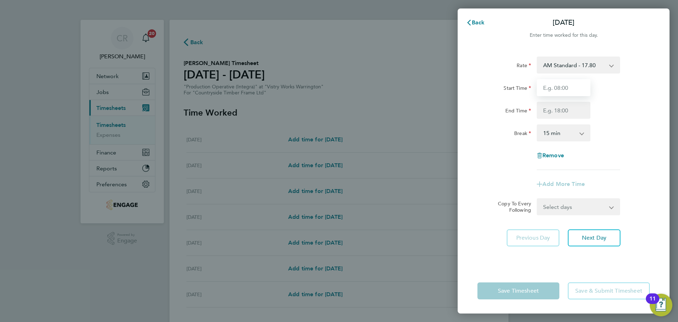
type input "06:00"
click at [564, 112] on input "End Time" at bounding box center [564, 110] width 54 height 17
type input "14:00"
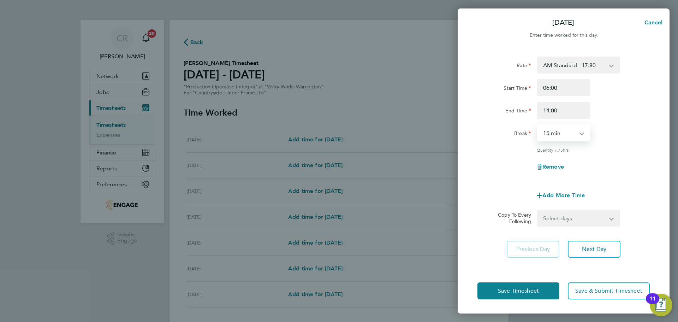
click at [560, 136] on select "0 min 15 min 30 min 45 min 60 min 75 min 90 min" at bounding box center [559, 133] width 44 height 16
select select "30"
click at [537, 125] on select "0 min 15 min 30 min 45 min 60 min 75 min 90 min" at bounding box center [559, 133] width 44 height 16
drag, startPoint x: 556, startPoint y: 214, endPoint x: 555, endPoint y: 222, distance: 9.0
click at [556, 214] on select "Select days Day Weekday (Mon-Fri) Weekend (Sat-Sun) [DATE] [DATE] [DATE] [DATE]…" at bounding box center [574, 218] width 74 height 16
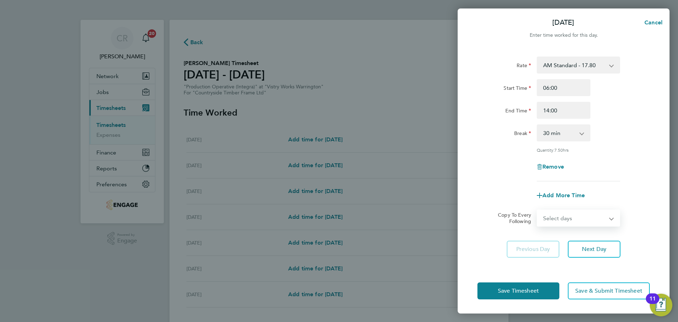
select select "WEEKDAY"
click at [537, 210] on select "Select days Day Weekday (Mon-Fri) Weekend (Sat-Sun) [DATE] [DATE] [DATE] [DATE]…" at bounding box center [574, 218] width 74 height 16
select select "[DATE]"
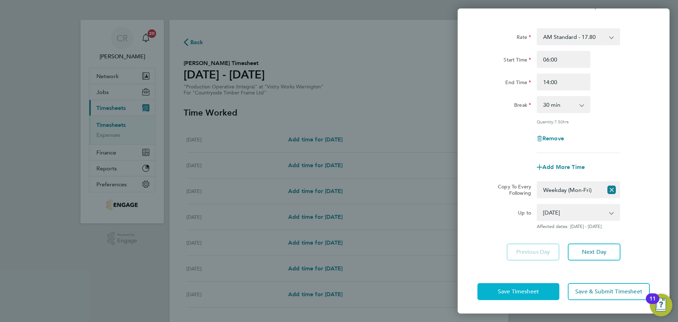
click at [519, 288] on span "Save Timesheet" at bounding box center [518, 291] width 41 height 7
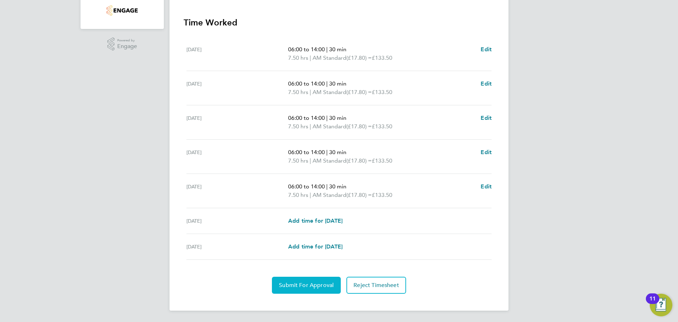
click at [322, 283] on span "Submit For Approval" at bounding box center [306, 284] width 55 height 7
